Goal: Task Accomplishment & Management: Use online tool/utility

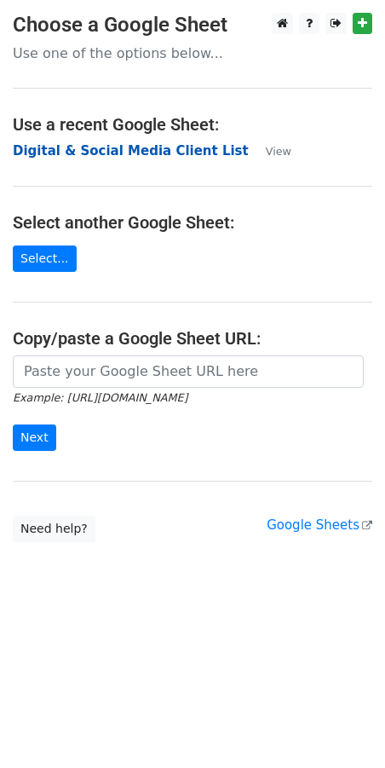
click at [135, 148] on strong "Digital & Social Media Client List" at bounding box center [131, 150] width 236 height 15
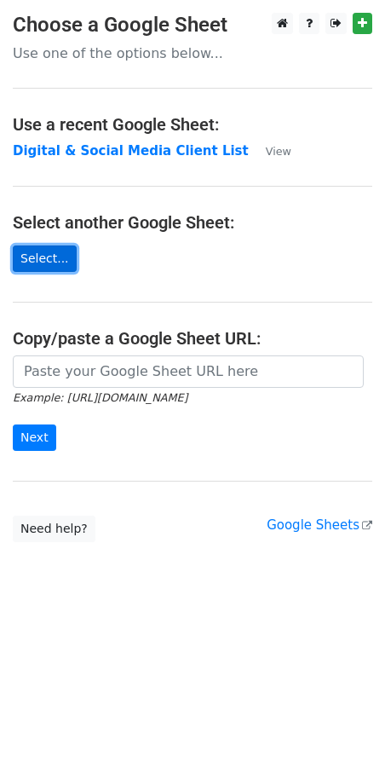
click at [49, 258] on link "Select..." at bounding box center [45, 259] width 64 height 26
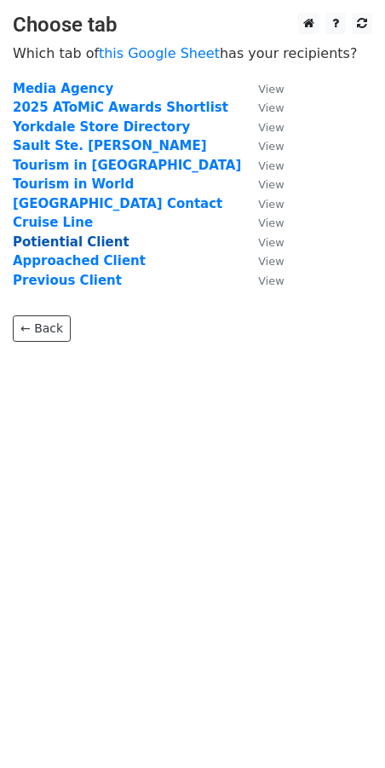
click at [96, 243] on strong "Potiential Client" at bounding box center [71, 241] width 117 height 15
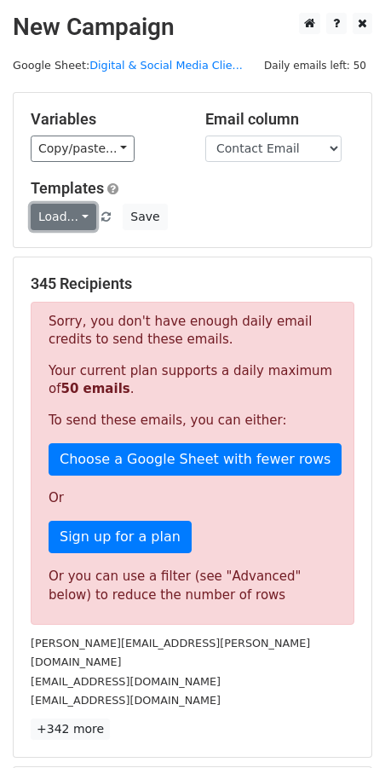
click at [55, 220] on link "Load..." at bounding box center [64, 217] width 66 height 26
click at [233, 182] on h5 "Templates" at bounding box center [193, 188] width 324 height 19
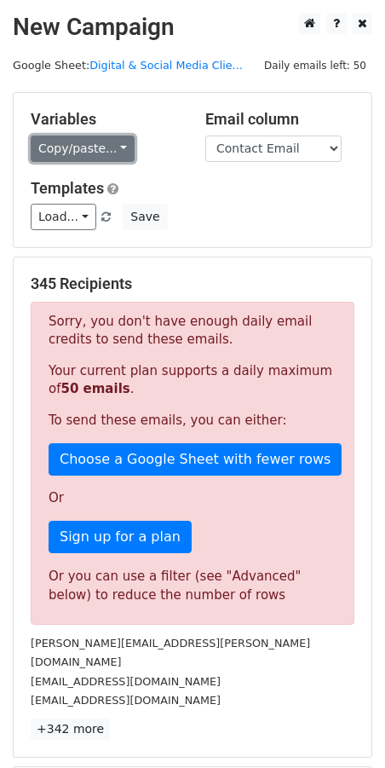
click at [127, 159] on link "Copy/paste..." at bounding box center [83, 149] width 104 height 26
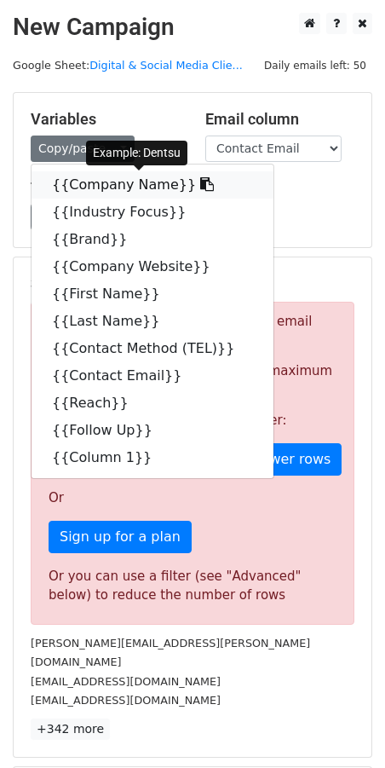
click at [133, 189] on link "{{Company Name}}" at bounding box center [153, 184] width 242 height 27
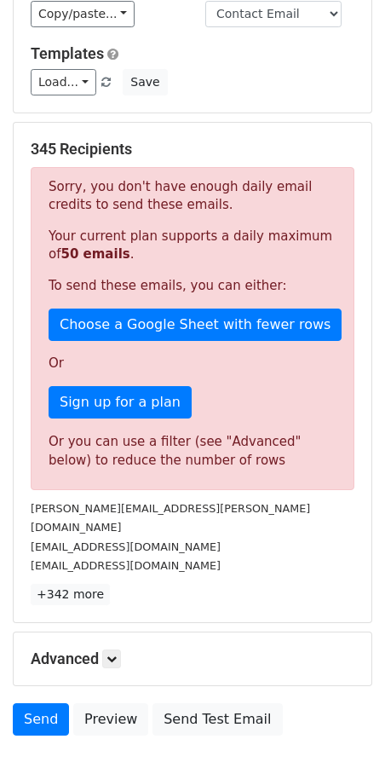
scroll to position [228, 0]
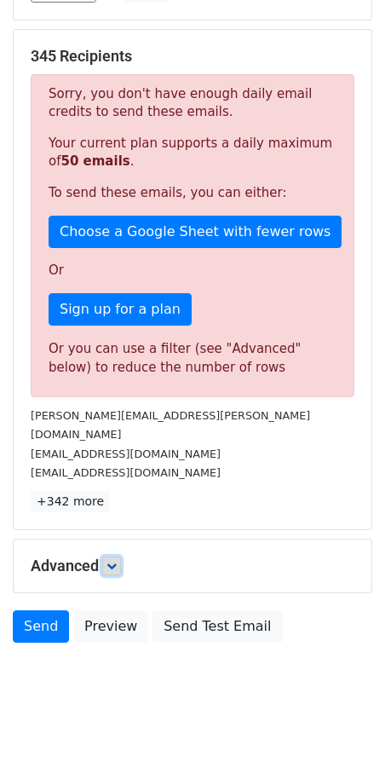
click at [115, 557] on link at bounding box center [111, 566] width 19 height 19
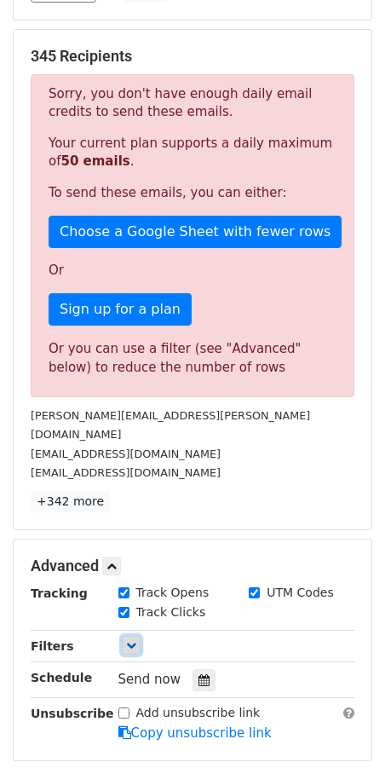
click at [136, 640] on icon at bounding box center [131, 645] width 10 height 10
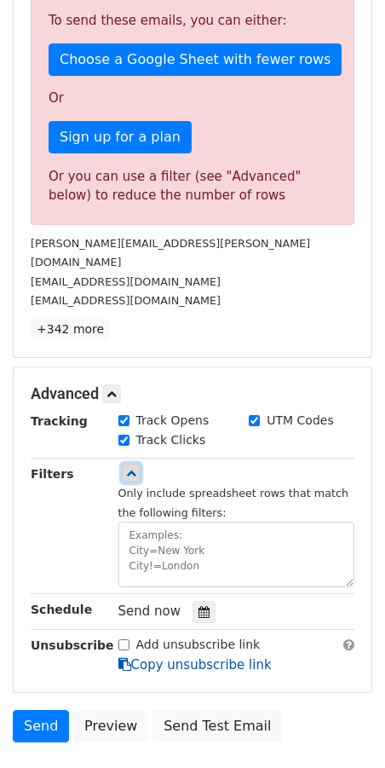
scroll to position [435, 0]
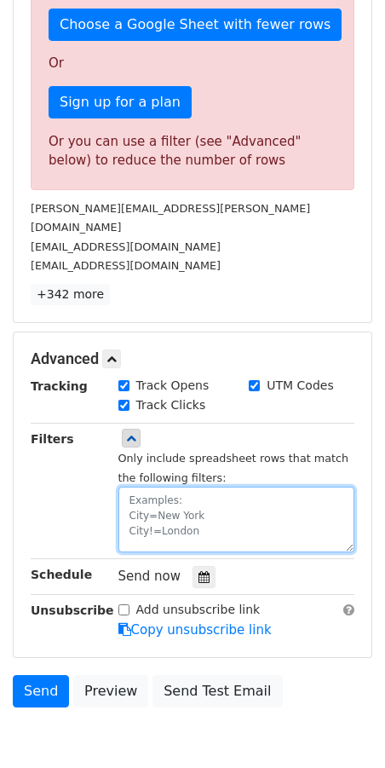
click at [180, 487] on textarea at bounding box center [237, 520] width 237 height 66
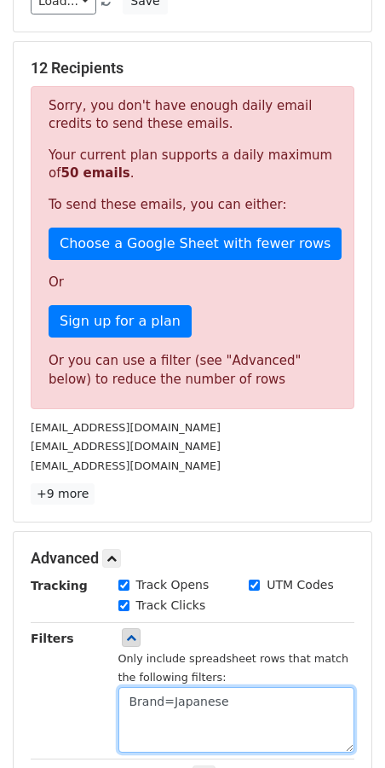
scroll to position [212, 0]
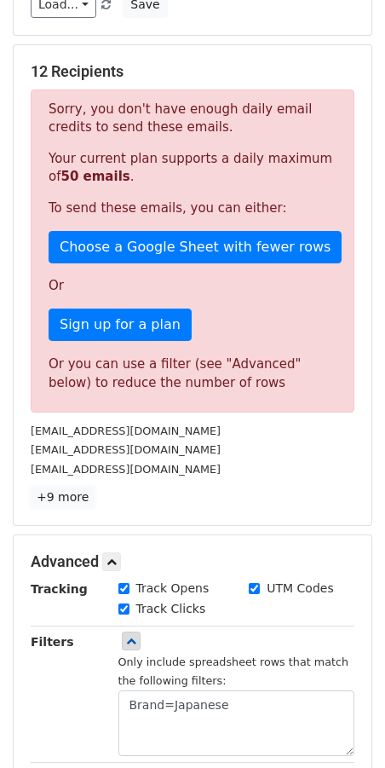
click at [66, 498] on link "+9 more" at bounding box center [63, 497] width 64 height 21
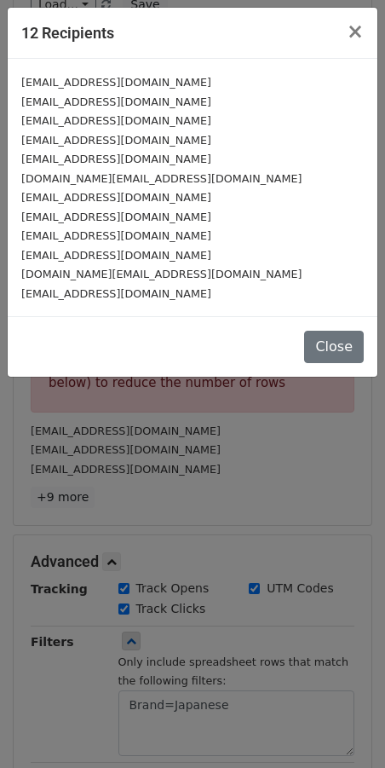
click at [248, 483] on div "12 Recipients × info@yukashitoronto.com media@kapposato.com yuzukibloor@gmail.c…" at bounding box center [192, 384] width 385 height 768
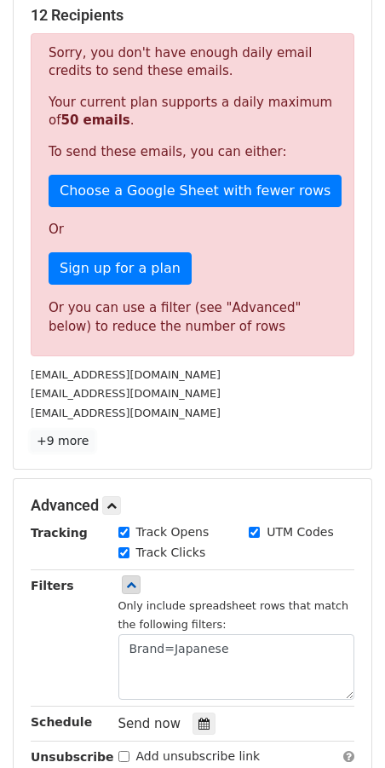
scroll to position [271, 0]
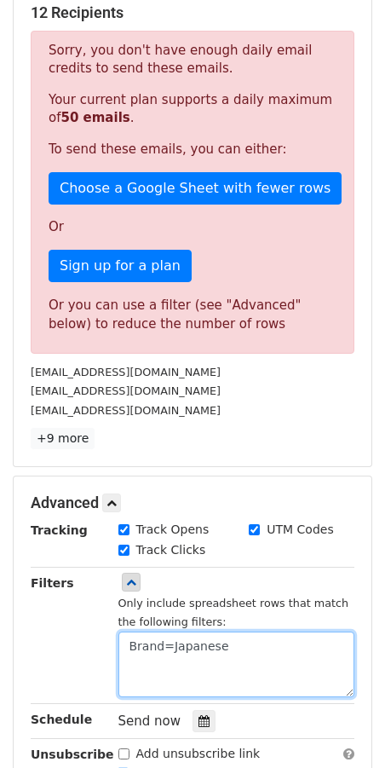
click at [159, 662] on textarea "Brand=Japanese" at bounding box center [237, 665] width 237 height 66
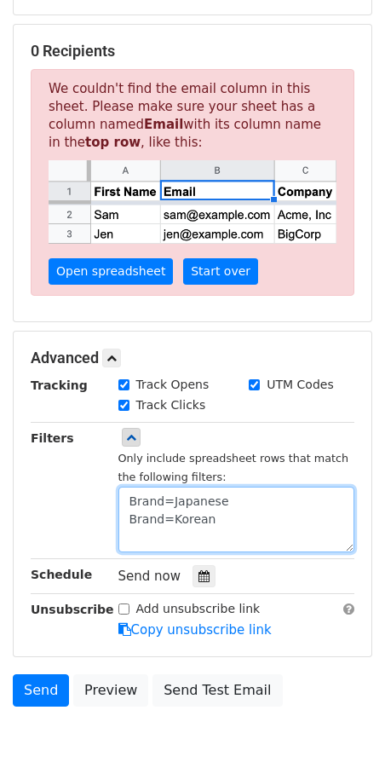
scroll to position [217, 0]
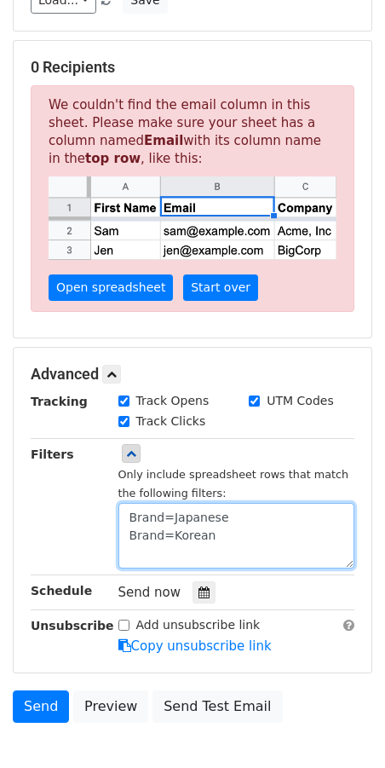
drag, startPoint x: 129, startPoint y: 532, endPoint x: 55, endPoint y: 529, distance: 74.2
click at [55, 529] on div "Filters Only include spreadsheet rows that match the following filters: Brand=J…" at bounding box center [193, 507] width 350 height 124
type textarea "Brand=Japanese"
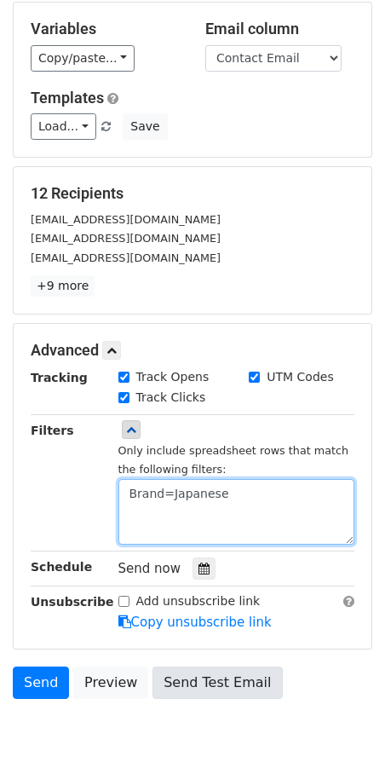
scroll to position [165, 0]
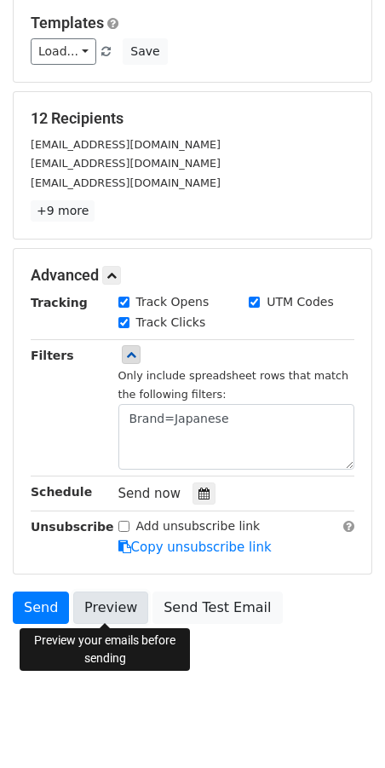
click at [111, 614] on link "Preview" at bounding box center [110, 608] width 75 height 32
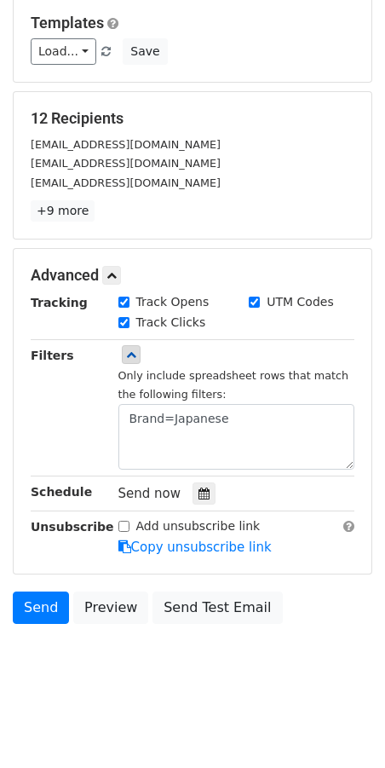
scroll to position [0, 0]
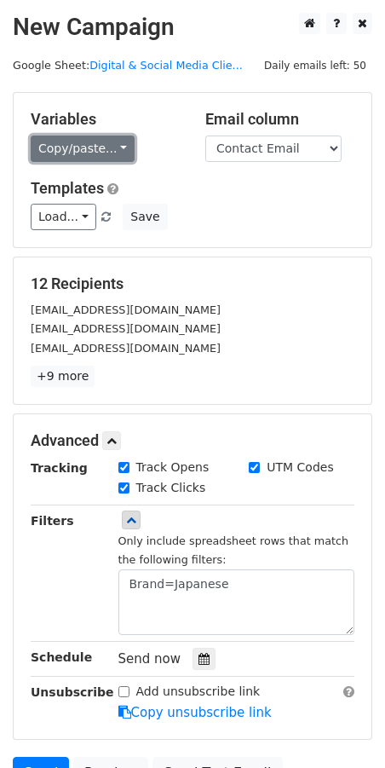
click at [98, 154] on link "Copy/paste..." at bounding box center [83, 149] width 104 height 26
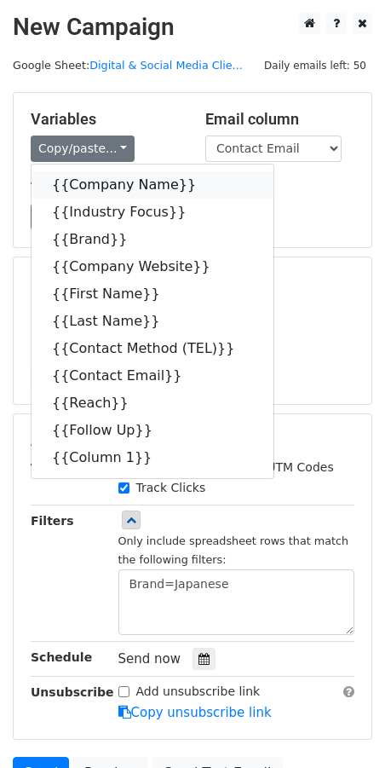
click at [123, 186] on link "{{Company Name}}" at bounding box center [153, 184] width 242 height 27
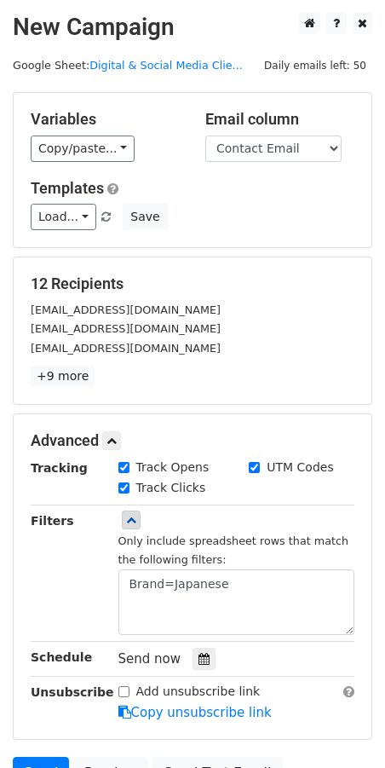
scroll to position [165, 0]
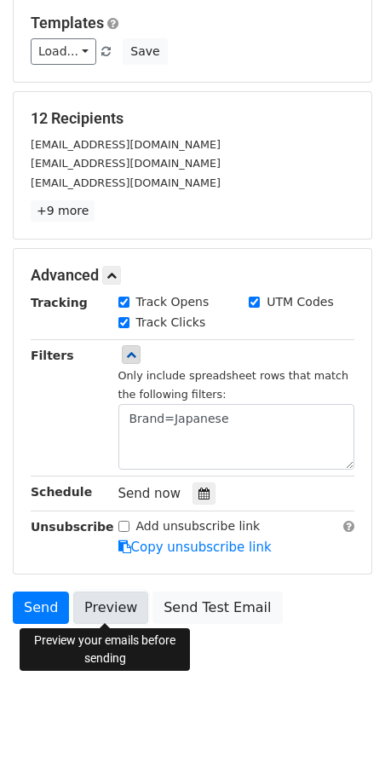
click at [109, 610] on link "Preview" at bounding box center [110, 608] width 75 height 32
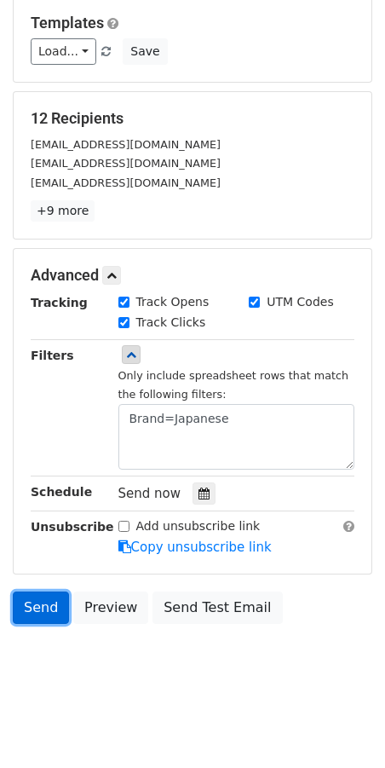
click at [45, 605] on link "Send" at bounding box center [41, 608] width 56 height 32
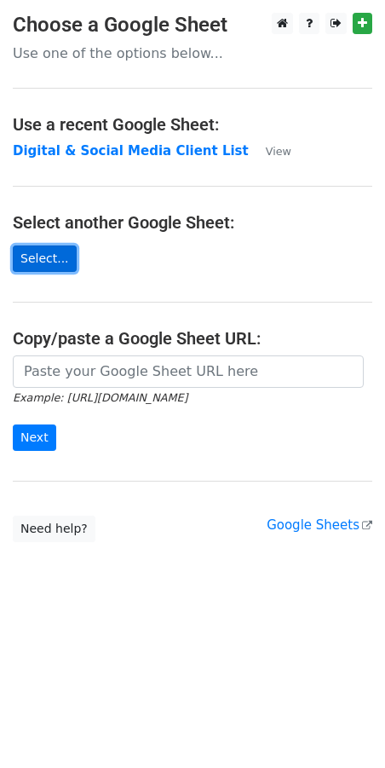
click at [55, 262] on link "Select..." at bounding box center [45, 259] width 64 height 26
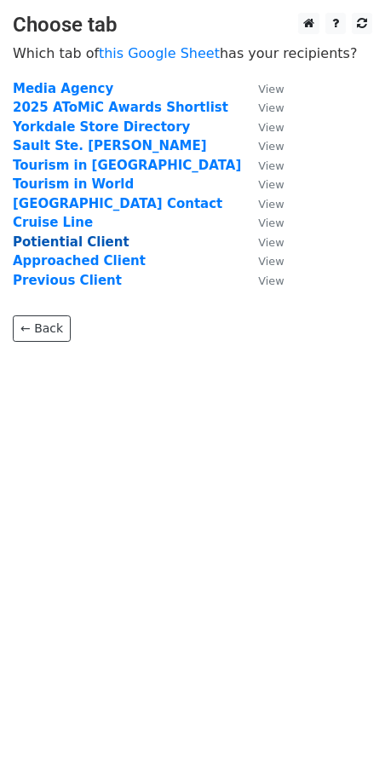
click at [60, 240] on strong "Potiential Client" at bounding box center [71, 241] width 117 height 15
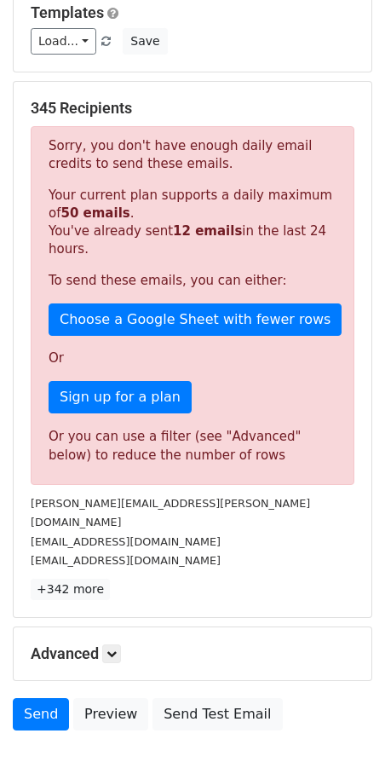
scroll to position [263, 0]
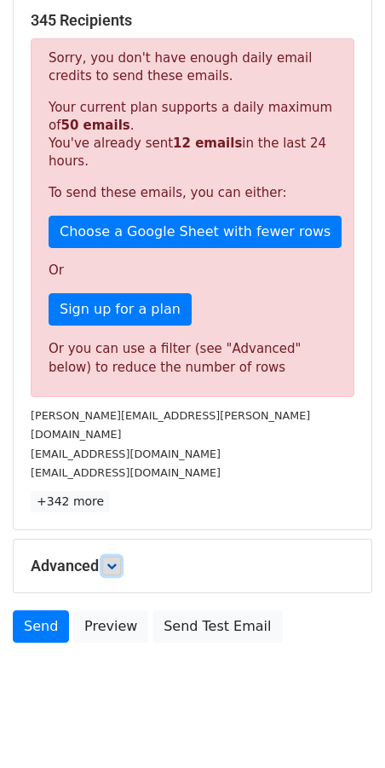
click at [117, 561] on icon at bounding box center [112, 566] width 10 height 10
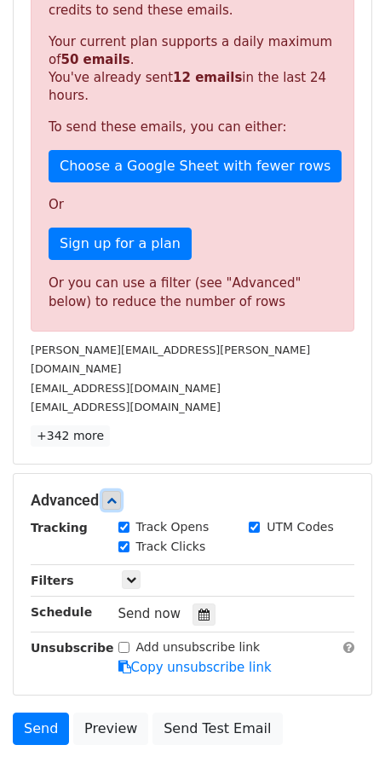
scroll to position [331, 0]
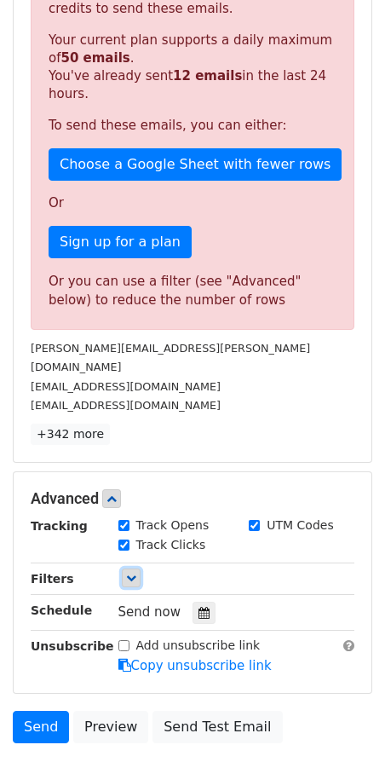
click at [131, 573] on icon at bounding box center [131, 578] width 10 height 10
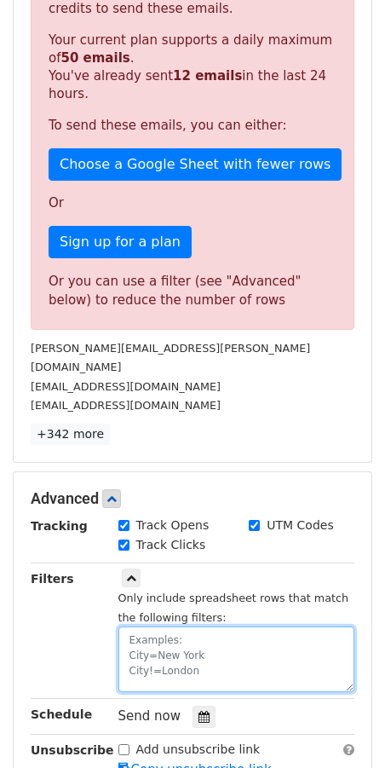
click at [194, 627] on textarea at bounding box center [237, 660] width 237 height 66
type textarea "Brand=Korean"
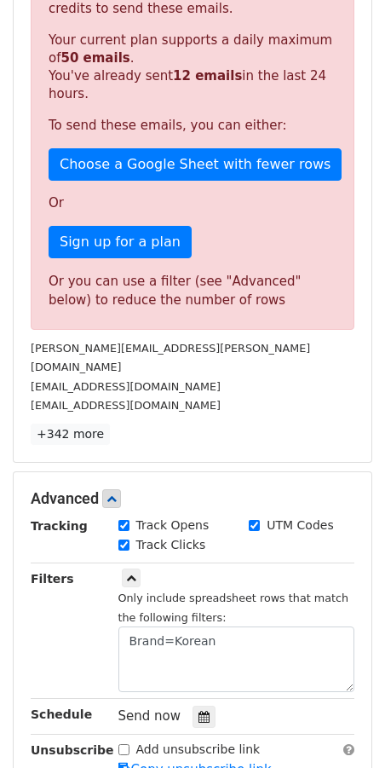
click at [223, 424] on p "+342 more" at bounding box center [193, 434] width 324 height 21
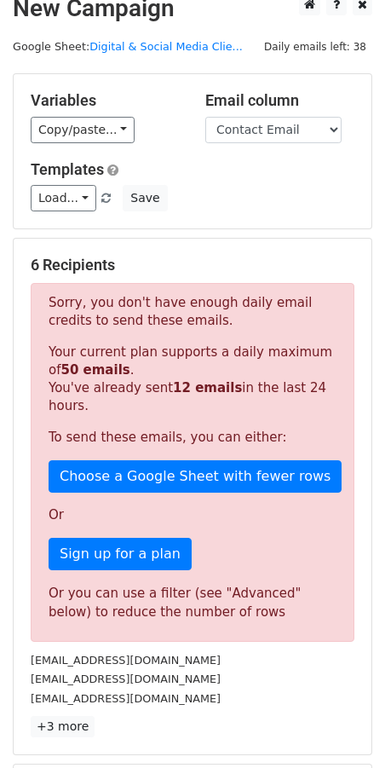
scroll to position [47, 0]
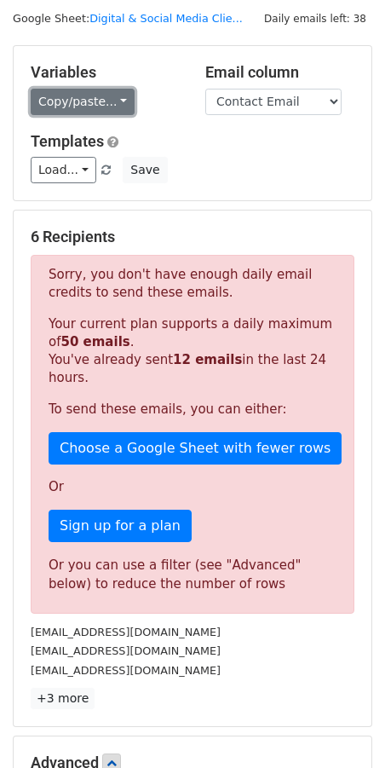
click at [91, 105] on link "Copy/paste..." at bounding box center [83, 102] width 104 height 26
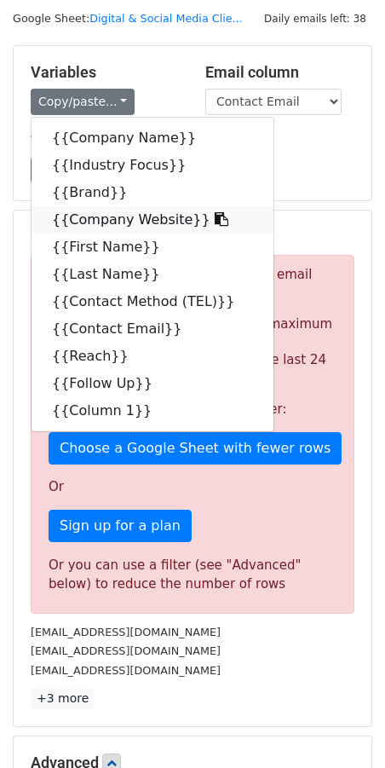
click at [114, 218] on link "{{Company Website}}" at bounding box center [153, 219] width 242 height 27
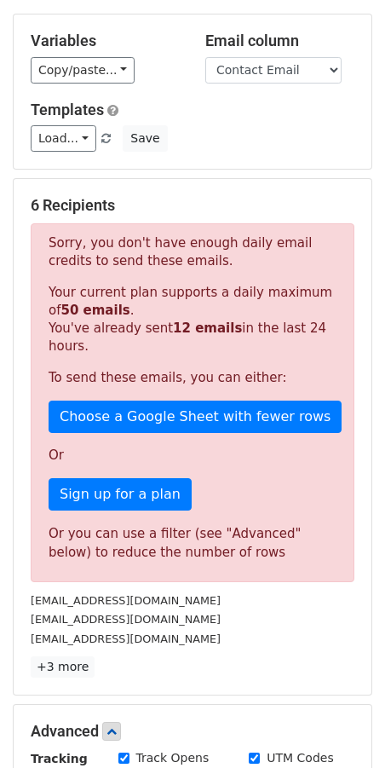
scroll to position [535, 0]
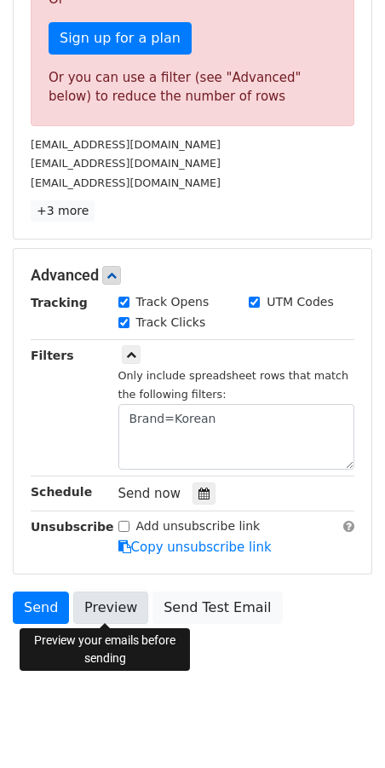
click at [116, 611] on link "Preview" at bounding box center [110, 608] width 75 height 32
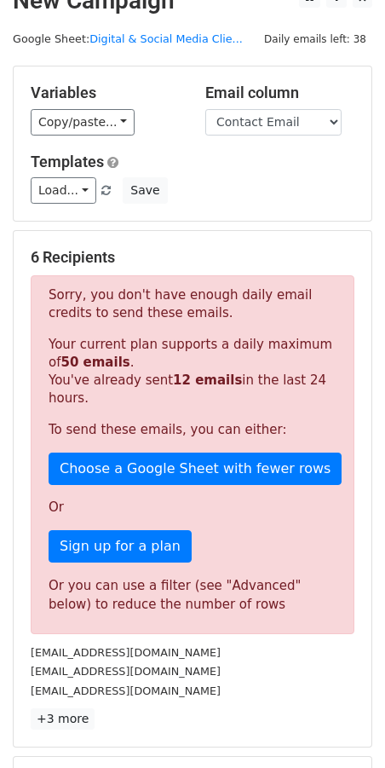
scroll to position [0, 0]
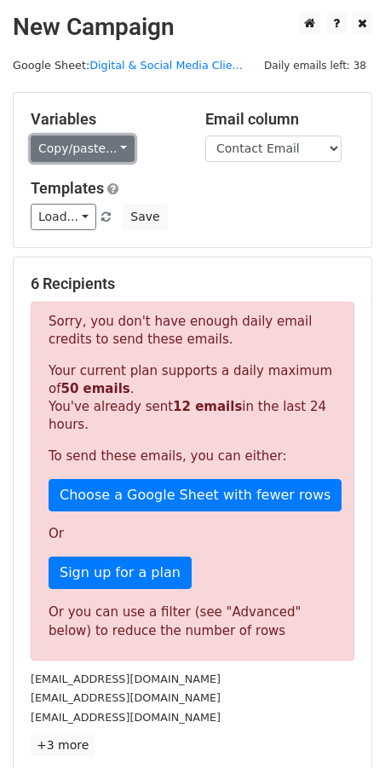
click at [90, 153] on link "Copy/paste..." at bounding box center [83, 149] width 104 height 26
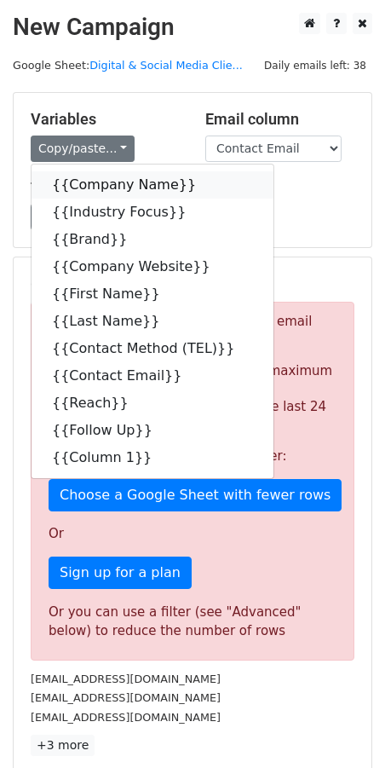
click at [122, 187] on link "{{Company Name}}" at bounding box center [153, 184] width 242 height 27
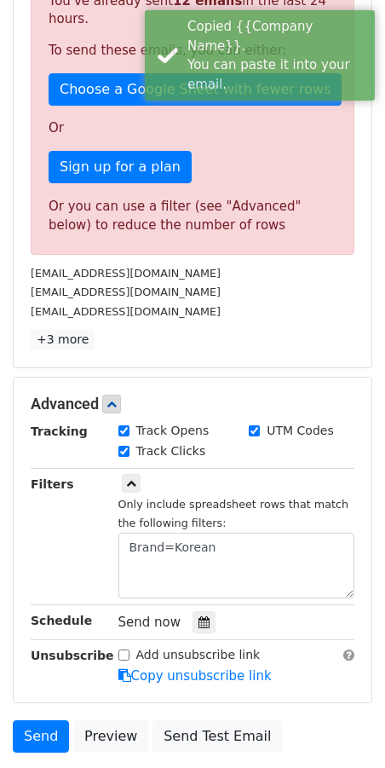
scroll to position [535, 0]
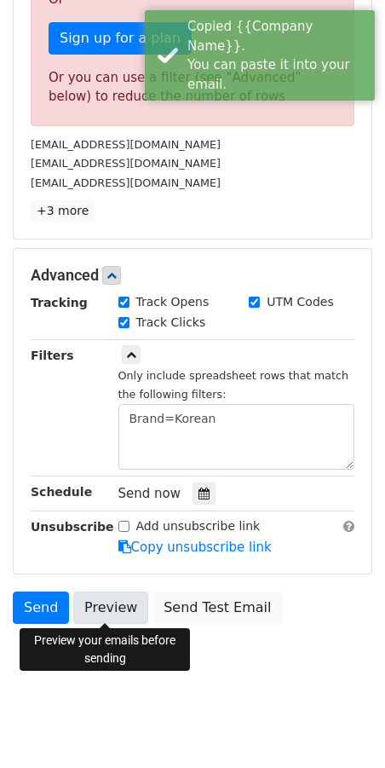
click at [91, 600] on link "Preview" at bounding box center [110, 608] width 75 height 32
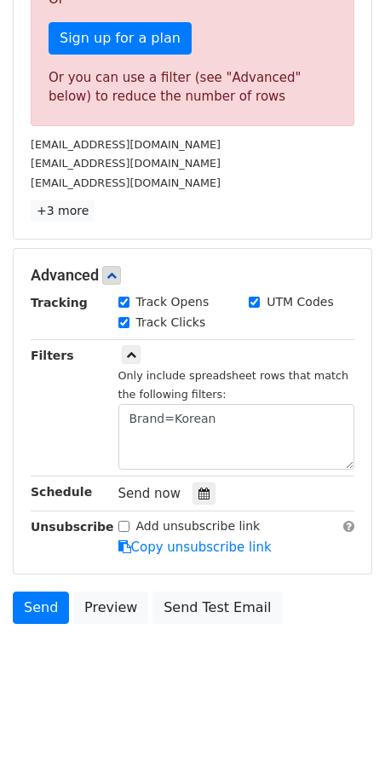
click at [228, 719] on html "New Campaign Daily emails left: 38 Google Sheet: Digital & Social Media Clie...…" at bounding box center [192, 117] width 385 height 1304
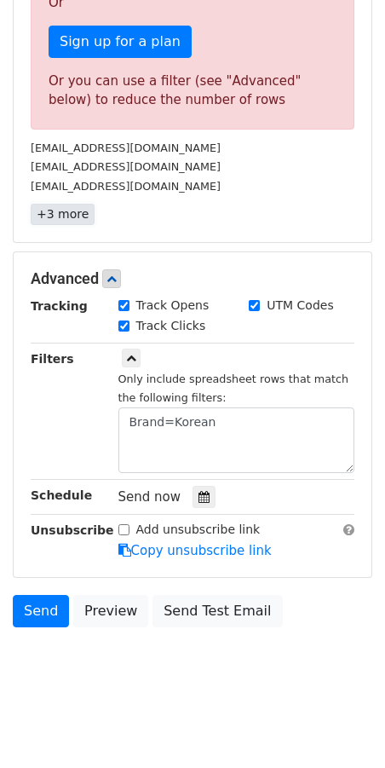
click at [69, 208] on link "+3 more" at bounding box center [63, 214] width 64 height 21
